Goal: Transaction & Acquisition: Book appointment/travel/reservation

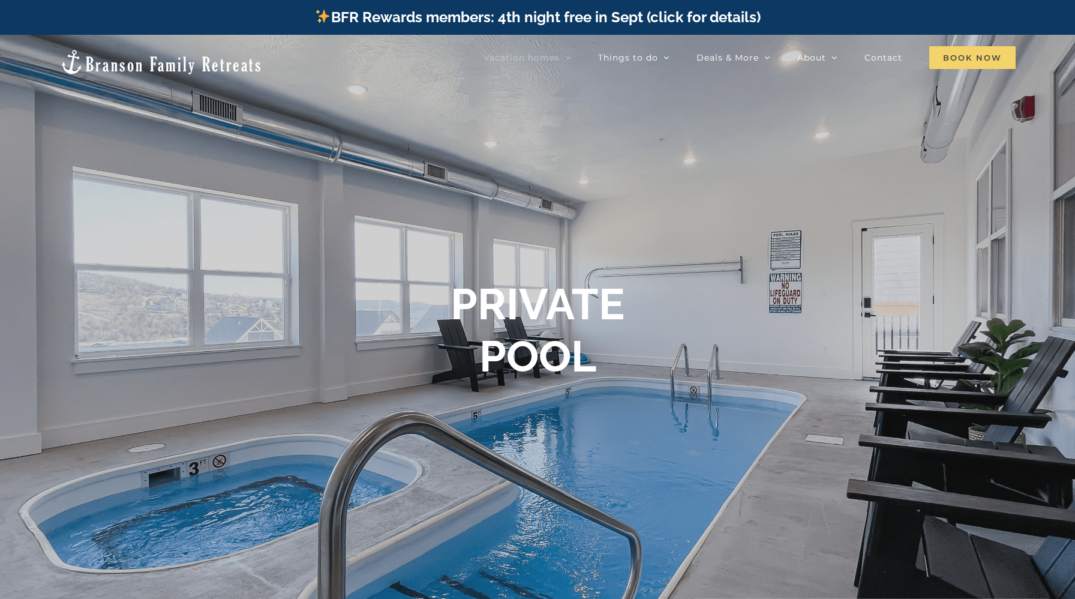
click at [951, 55] on span "Book Now" at bounding box center [972, 57] width 86 height 23
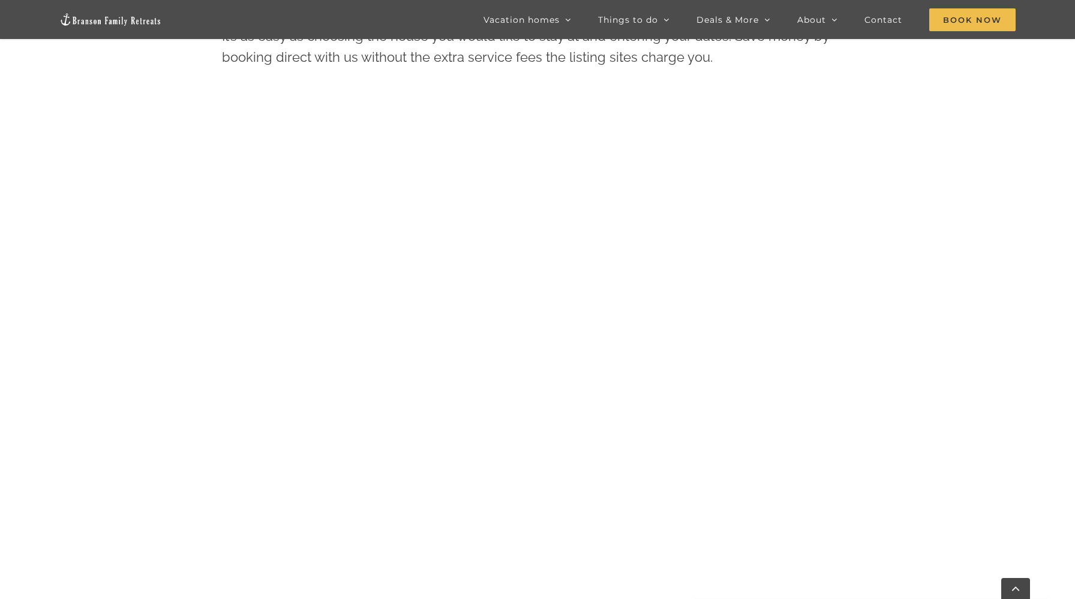
scroll to position [723, 0]
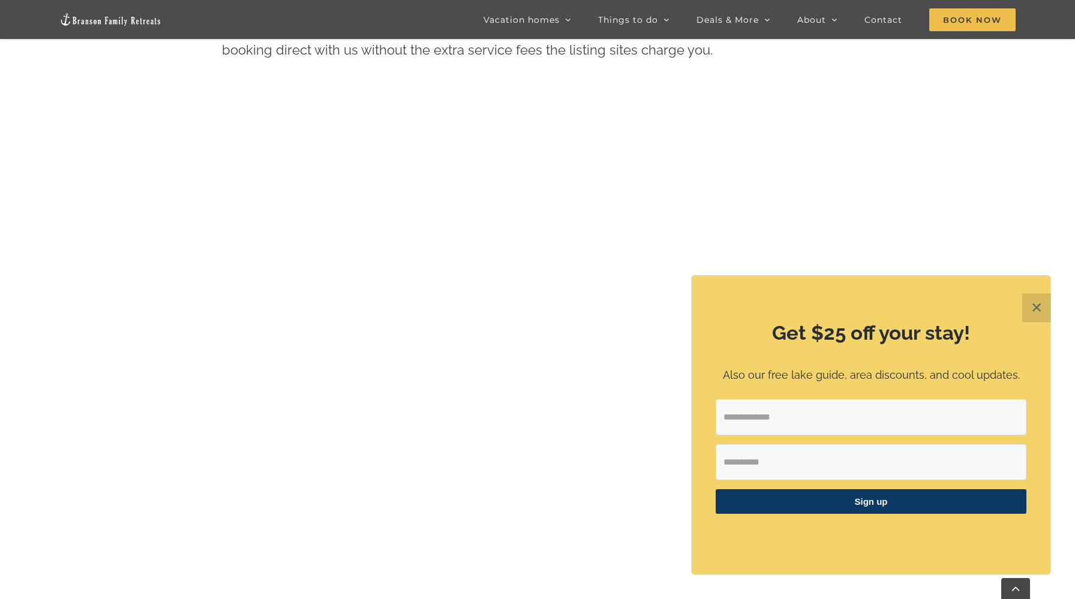
click at [1044, 308] on button "✕" at bounding box center [1036, 307] width 29 height 29
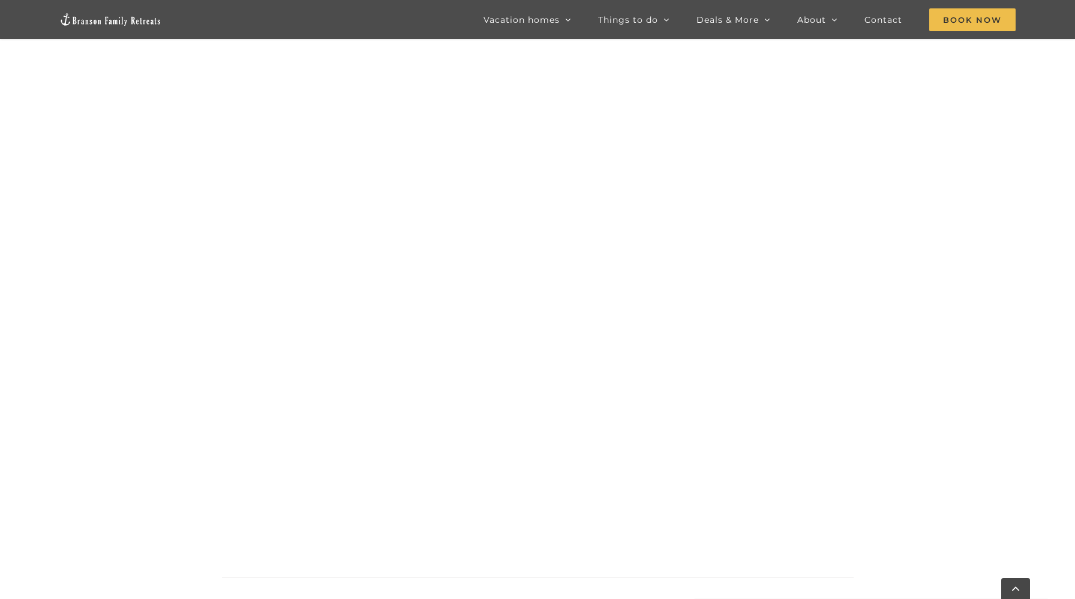
scroll to position [1267, 0]
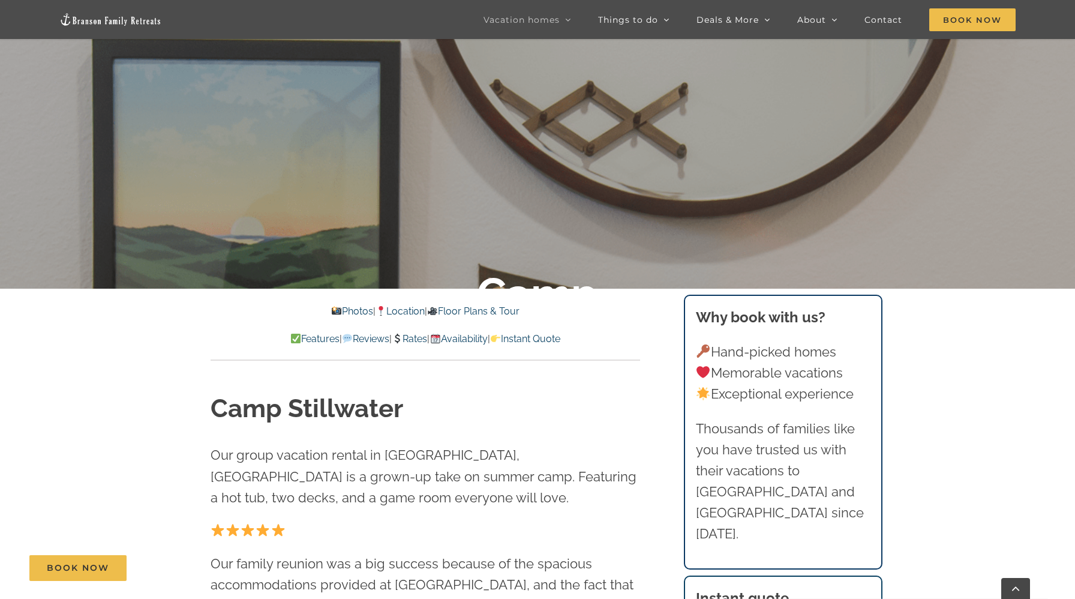
scroll to position [389, 0]
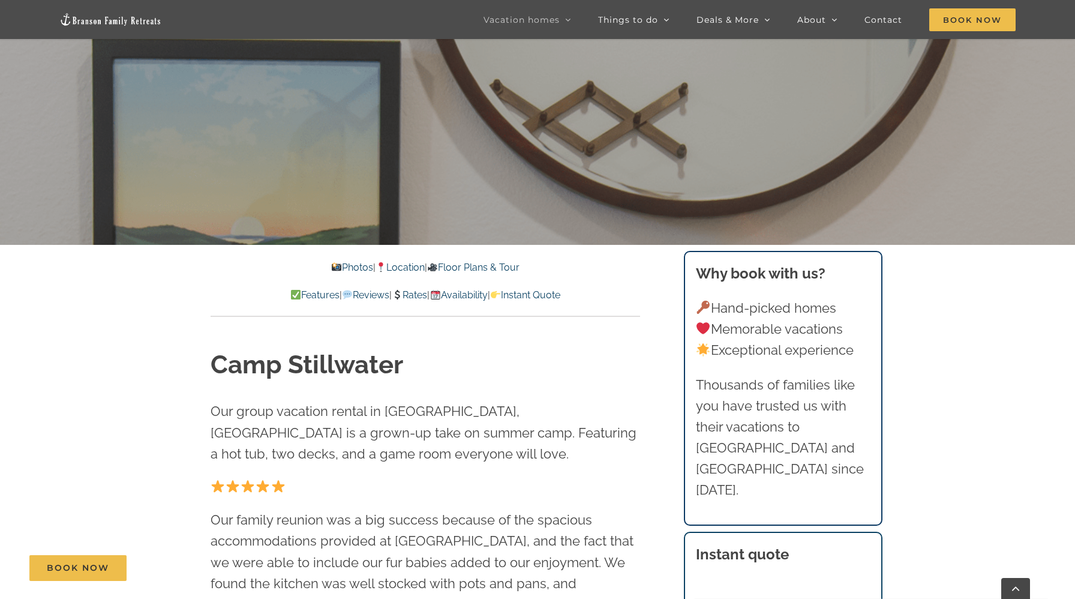
click at [407, 292] on link "Rates" at bounding box center [409, 294] width 35 height 11
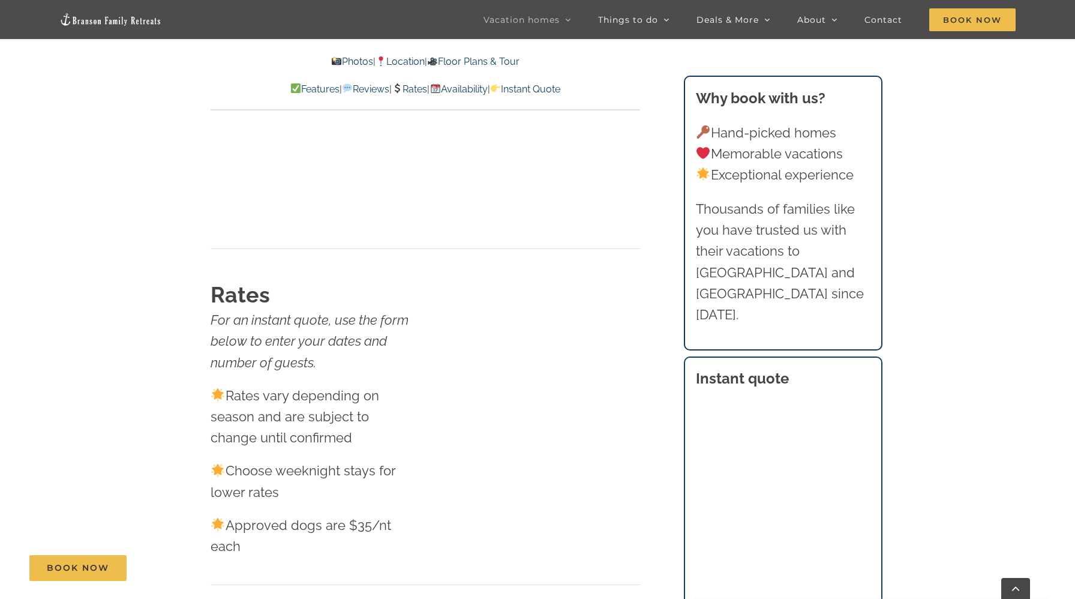
scroll to position [7050, 0]
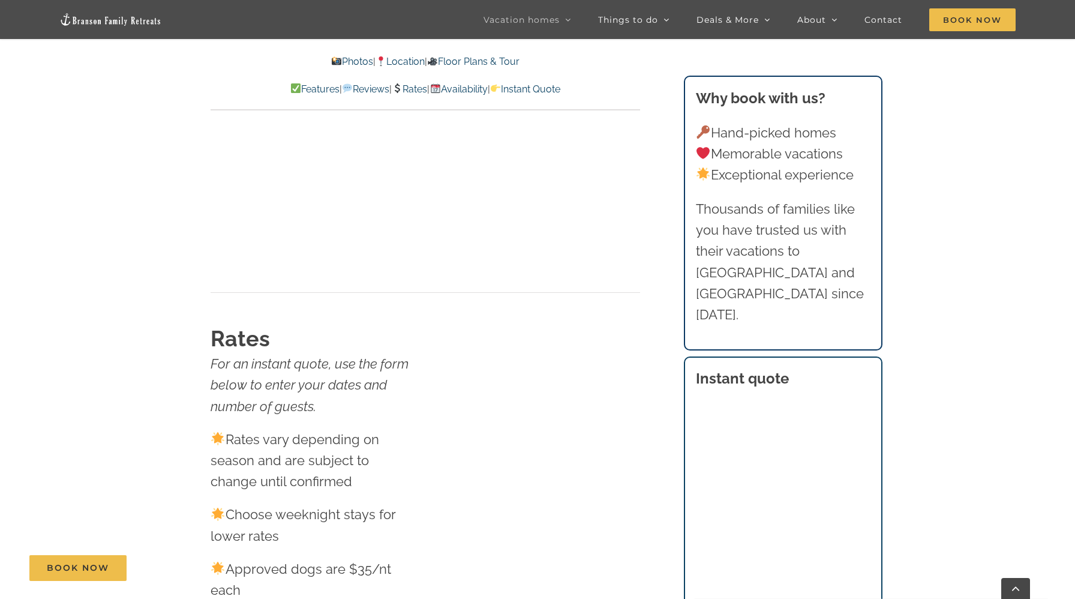
click at [341, 60] on link "Photos" at bounding box center [351, 61] width 42 height 11
click at [336, 63] on link "Photos" at bounding box center [351, 61] width 42 height 11
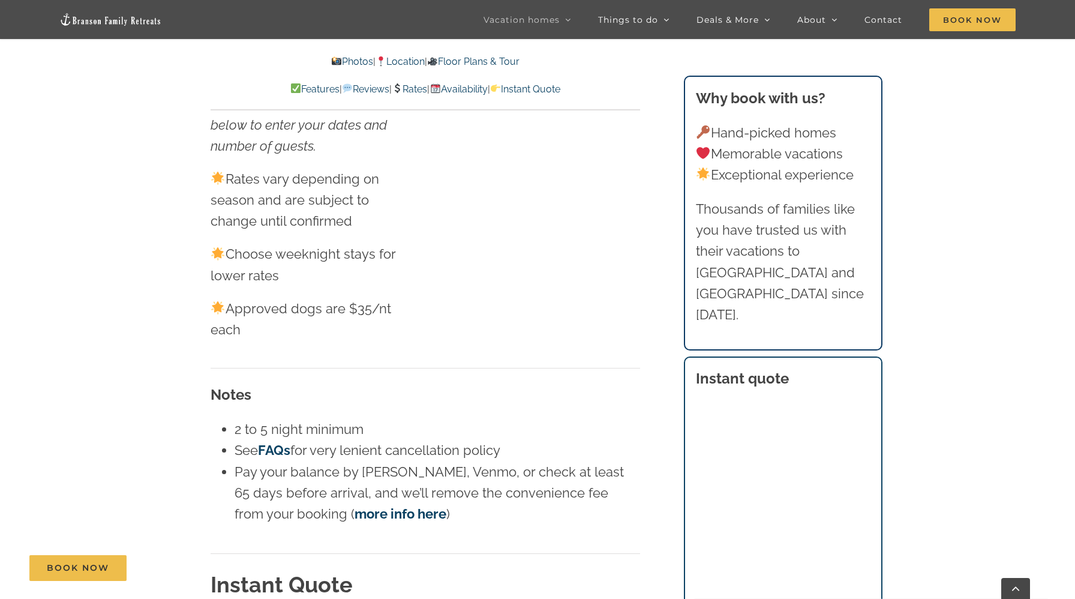
scroll to position [389, 0]
